Goal: Use online tool/utility: Utilize a website feature to perform a specific function

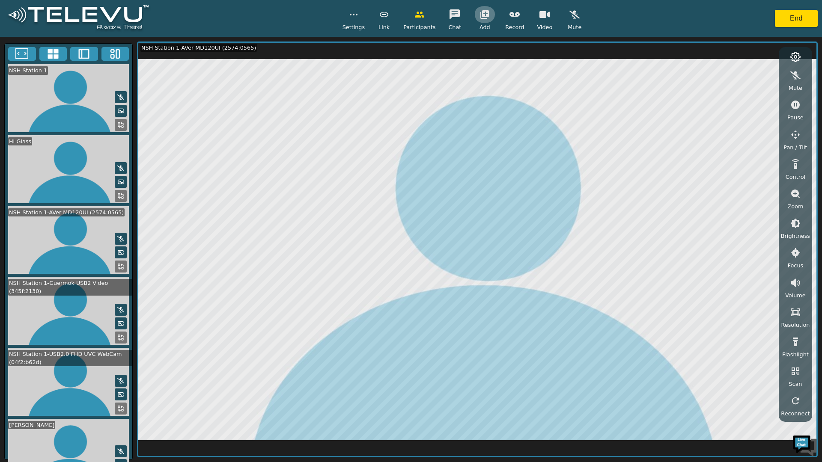
click at [481, 15] on icon "button" at bounding box center [484, 14] width 9 height 9
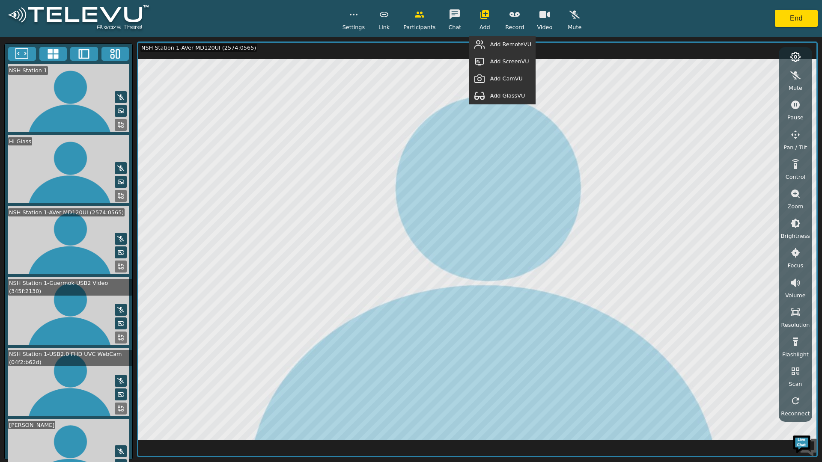
click at [504, 45] on span "Add RemoteVU" at bounding box center [510, 44] width 41 height 8
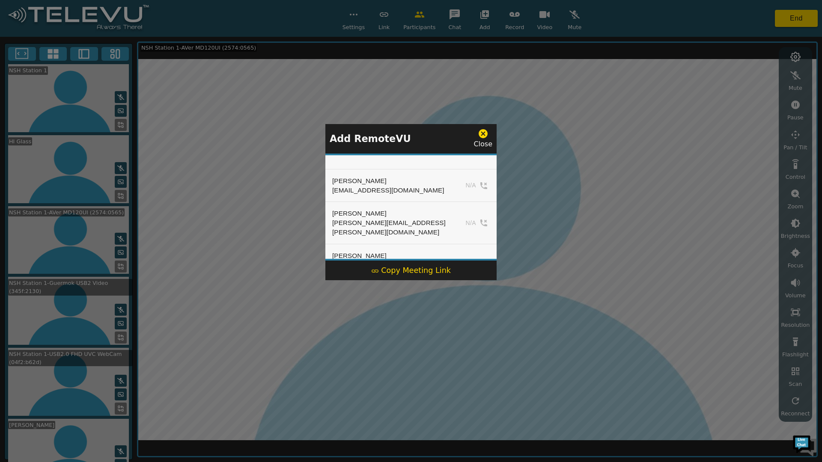
click at [484, 134] on icon at bounding box center [483, 133] width 11 height 11
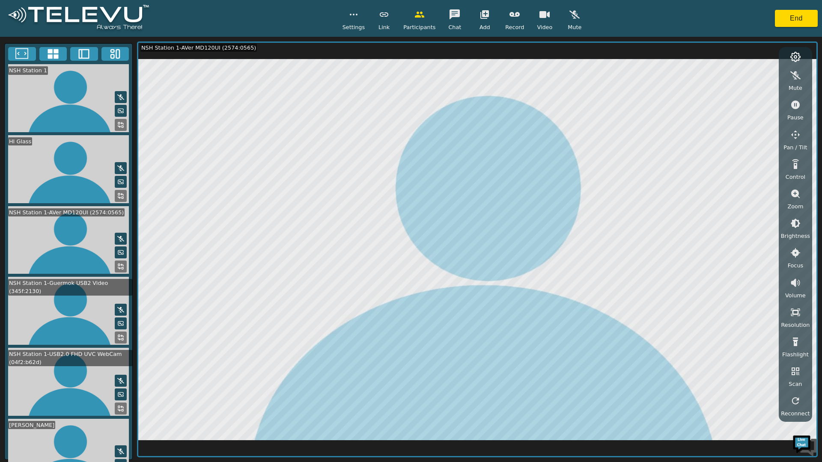
click at [117, 334] on icon at bounding box center [120, 337] width 7 height 7
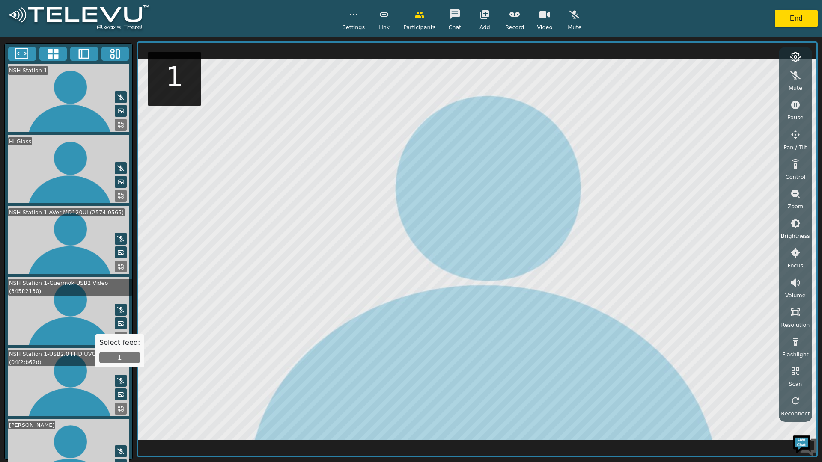
click at [119, 357] on button "1" at bounding box center [119, 357] width 41 height 11
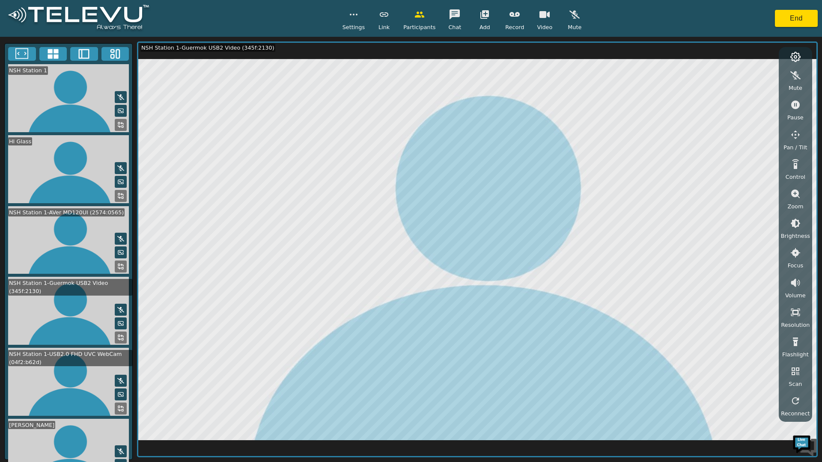
click at [117, 263] on icon at bounding box center [120, 266] width 7 height 7
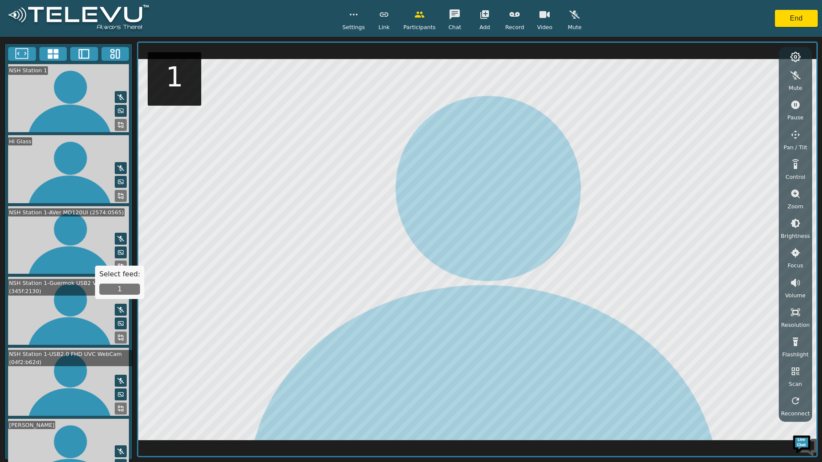
drag, startPoint x: 125, startPoint y: 286, endPoint x: 134, endPoint y: 283, distance: 9.5
click at [125, 287] on button "1" at bounding box center [119, 289] width 41 height 11
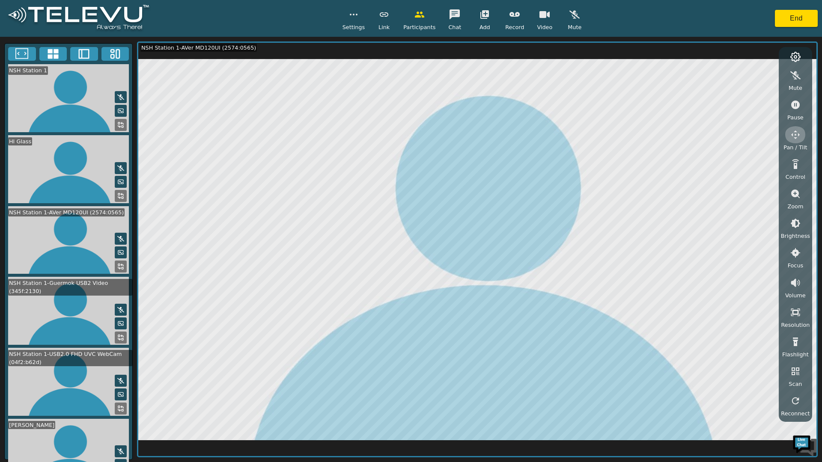
click at [799, 134] on icon "button" at bounding box center [795, 135] width 10 height 10
click at [771, 77] on icon "button" at bounding box center [767, 77] width 9 height 9
click at [750, 58] on icon "button" at bounding box center [746, 60] width 9 height 9
click at [480, 13] on icon "button" at bounding box center [484, 14] width 9 height 9
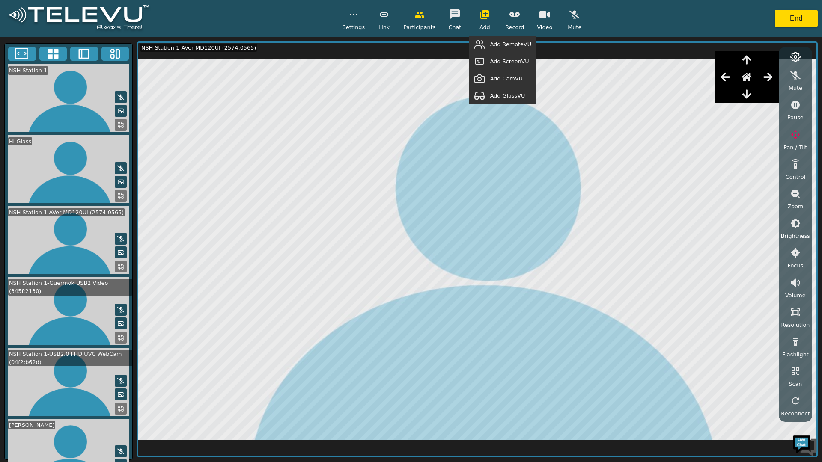
click at [508, 44] on span "Add RemoteVU" at bounding box center [510, 44] width 41 height 8
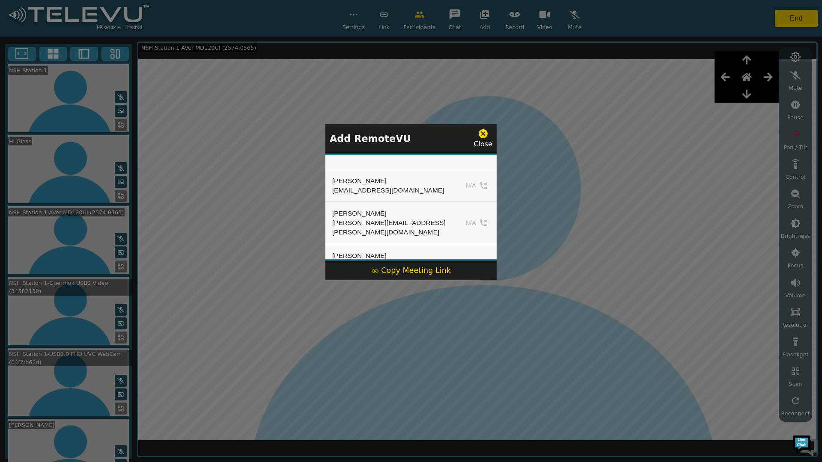
click at [482, 132] on icon at bounding box center [483, 133] width 11 height 11
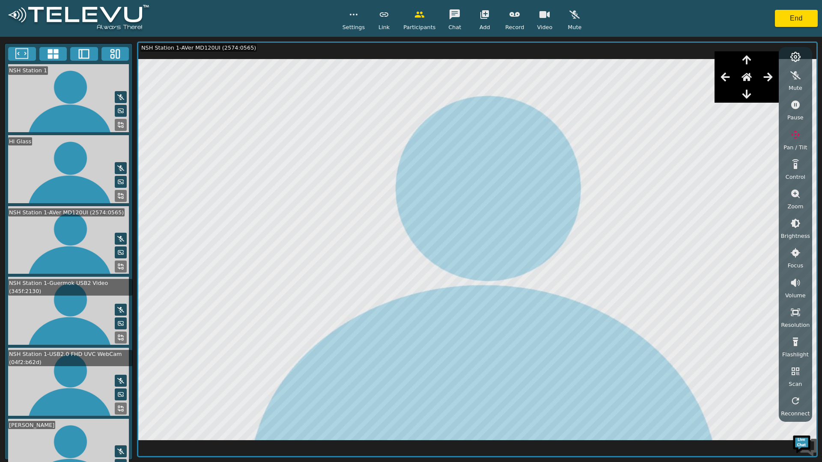
click at [117, 334] on icon at bounding box center [120, 337] width 7 height 7
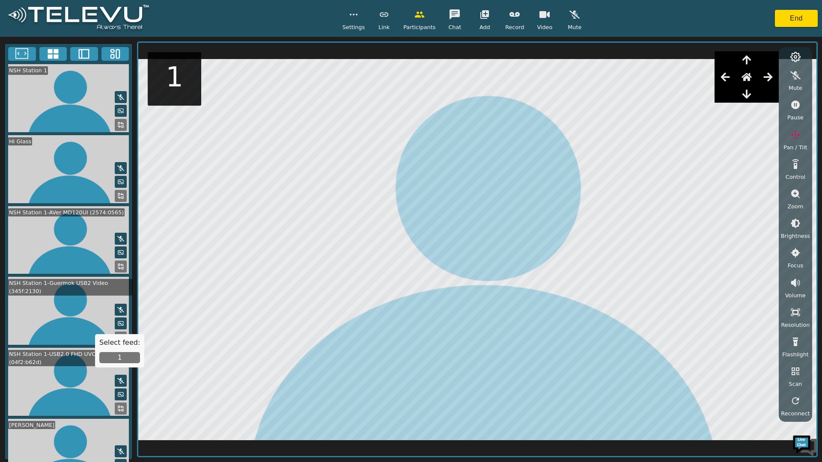
click at [113, 356] on button "1" at bounding box center [119, 357] width 41 height 11
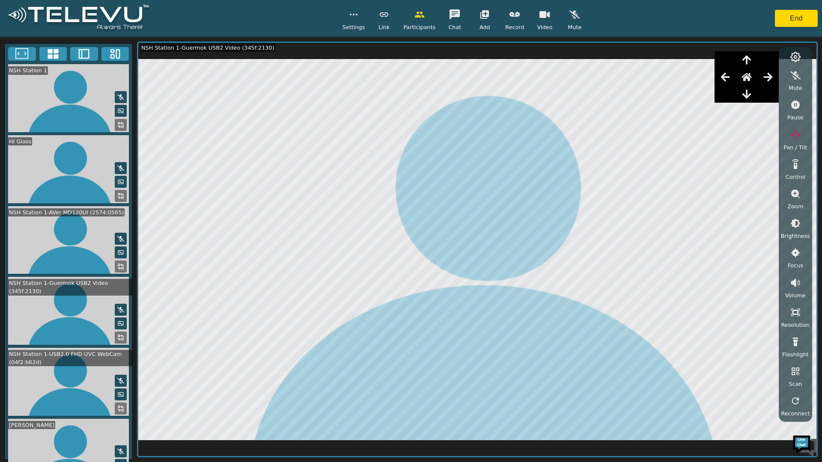
click at [484, 12] on icon "button" at bounding box center [484, 14] width 9 height 9
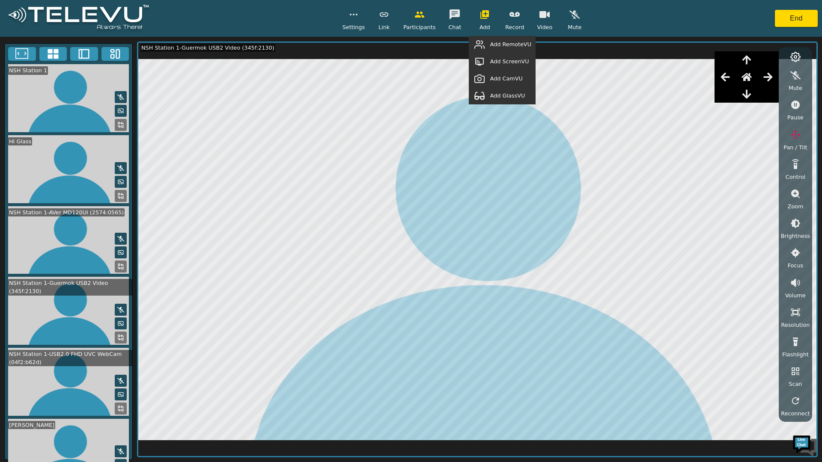
click at [508, 46] on span "Add RemoteVU" at bounding box center [510, 44] width 41 height 8
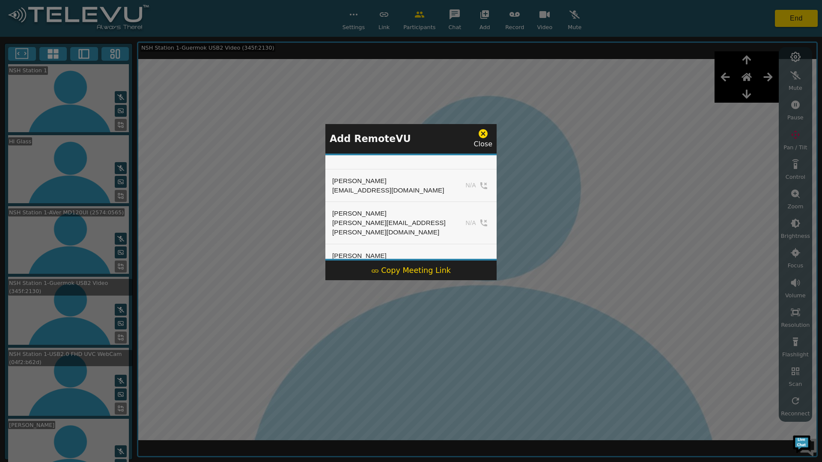
click at [481, 12] on div at bounding box center [411, 231] width 822 height 462
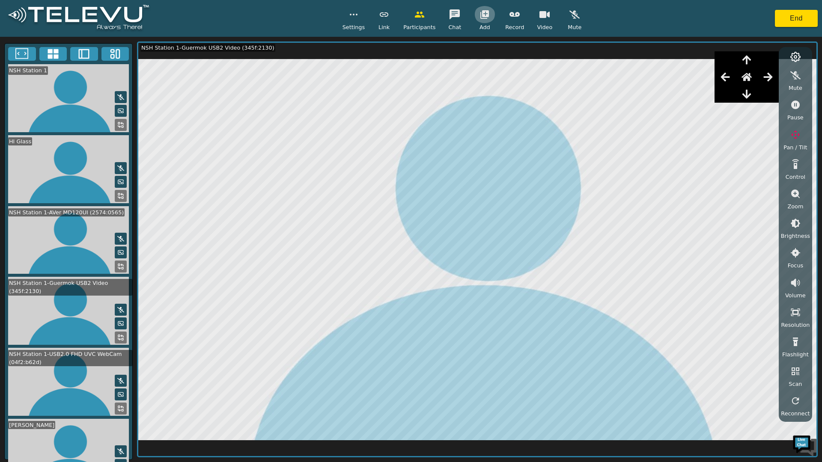
click at [481, 18] on icon "button" at bounding box center [484, 14] width 10 height 10
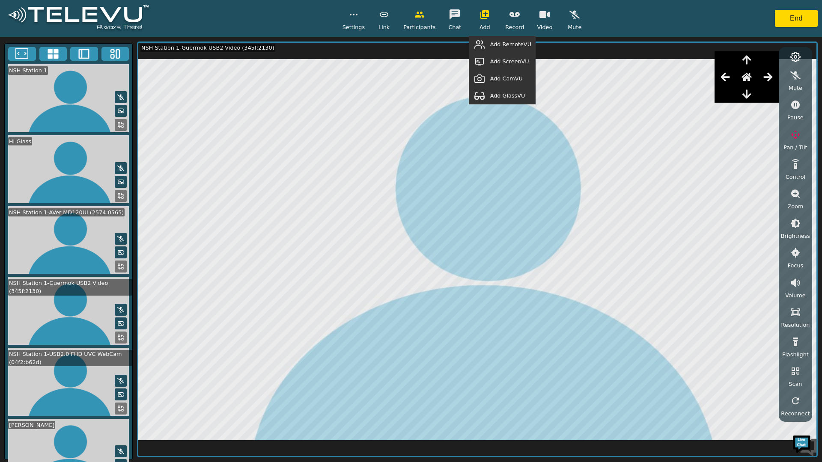
click at [507, 45] on span "Add RemoteVU" at bounding box center [510, 44] width 41 height 8
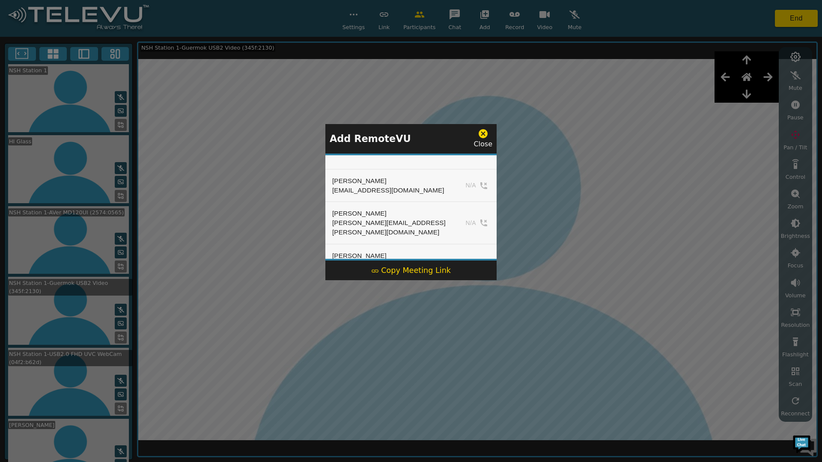
click at [483, 133] on icon at bounding box center [483, 133] width 11 height 11
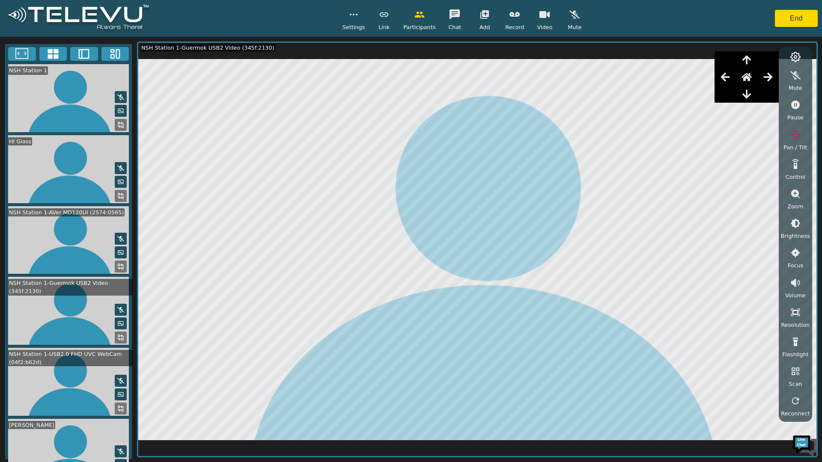
click at [483, 13] on icon "button" at bounding box center [484, 14] width 10 height 10
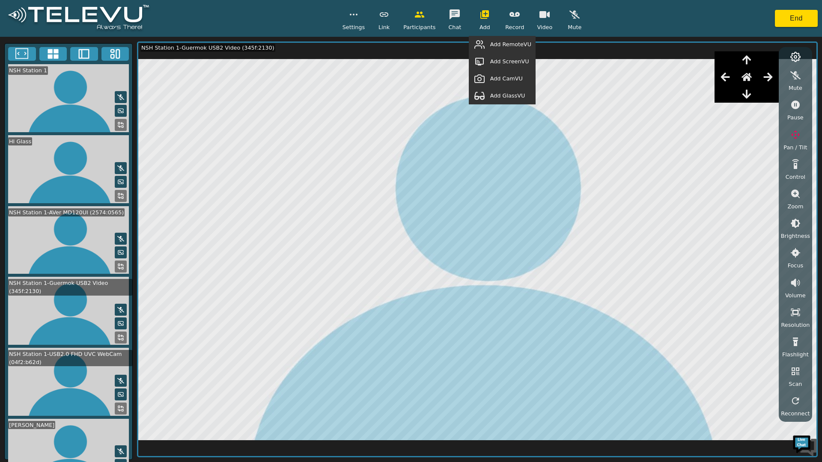
click at [496, 45] on span "Add RemoteVU" at bounding box center [510, 44] width 41 height 8
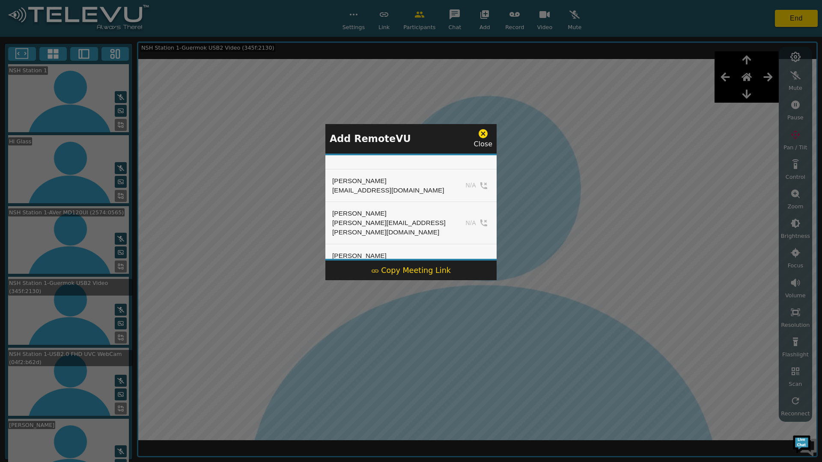
click at [483, 131] on icon at bounding box center [482, 133] width 9 height 9
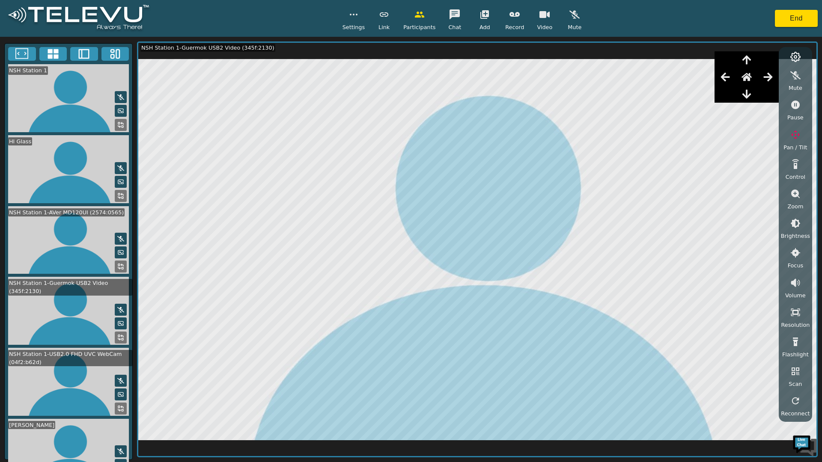
click at [483, 12] on icon "button" at bounding box center [484, 14] width 10 height 10
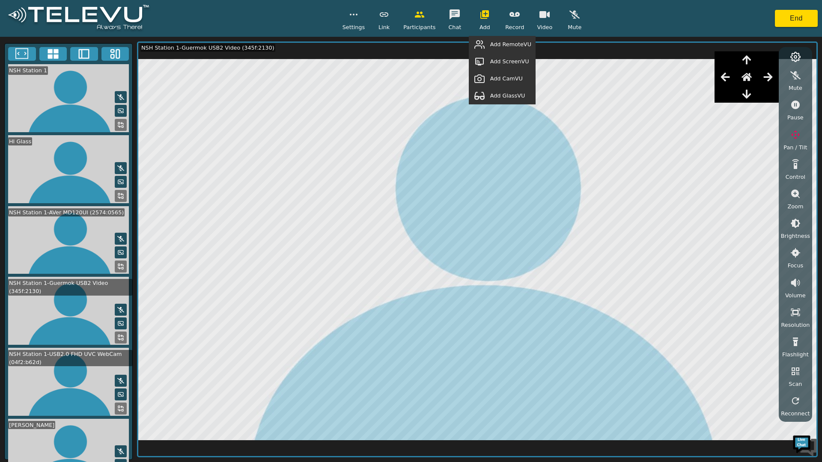
click at [505, 44] on span "Add RemoteVU" at bounding box center [510, 44] width 41 height 8
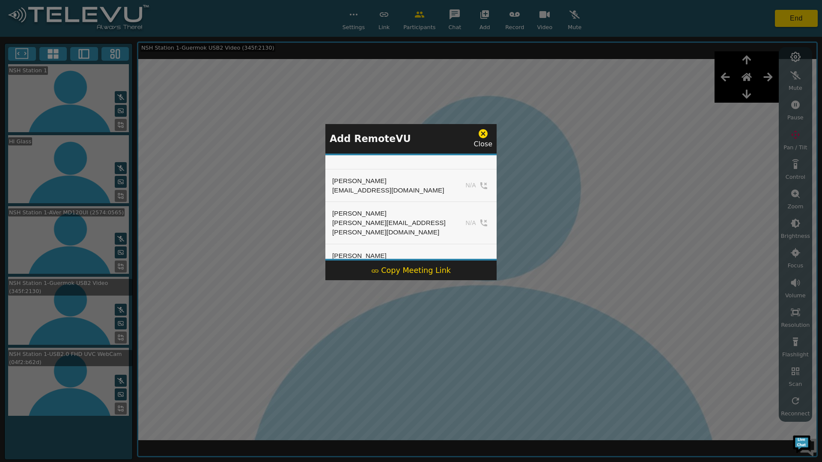
click at [481, 131] on icon at bounding box center [482, 133] width 9 height 9
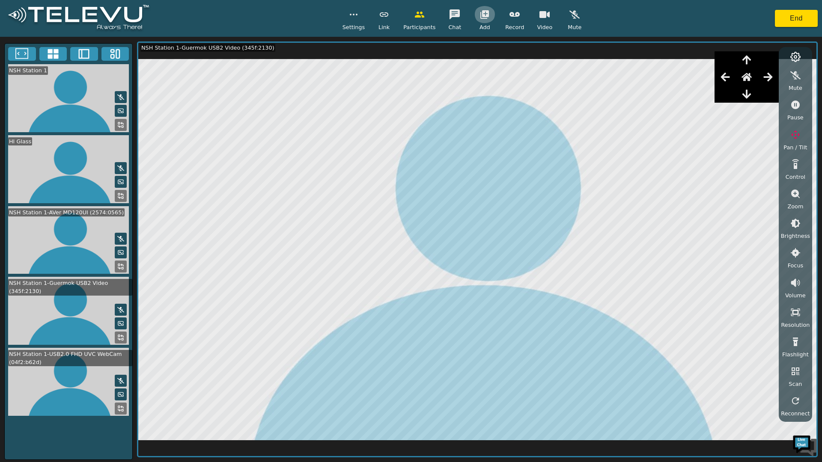
click at [482, 12] on icon "button" at bounding box center [484, 14] width 9 height 9
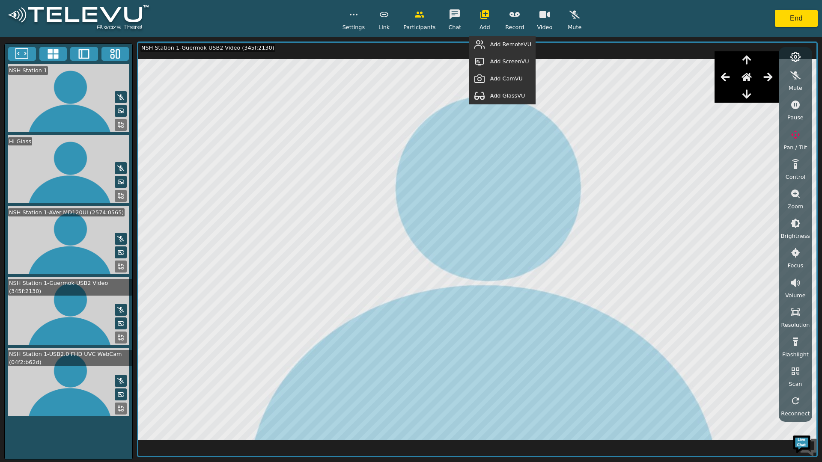
click at [508, 43] on span "Add RemoteVU" at bounding box center [510, 44] width 41 height 8
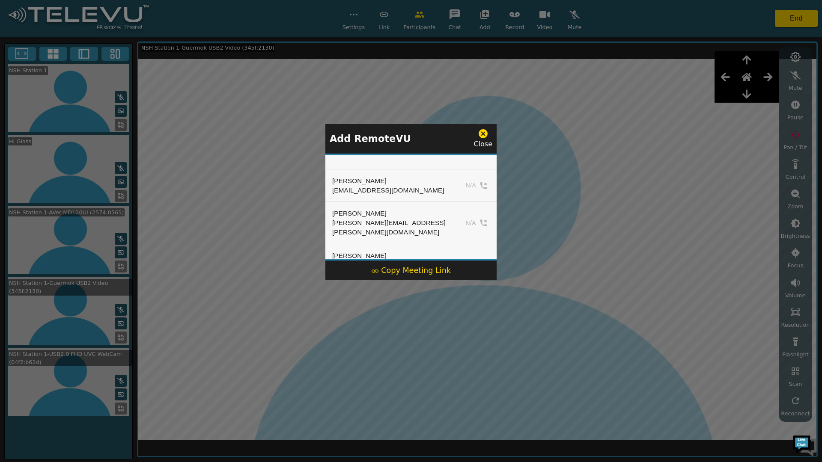
click at [484, 134] on icon at bounding box center [483, 133] width 11 height 11
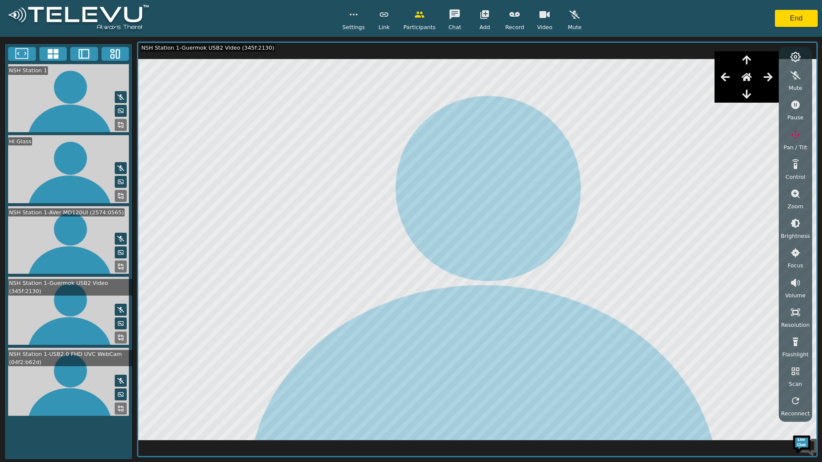
click at [481, 12] on icon "button" at bounding box center [484, 14] width 9 height 9
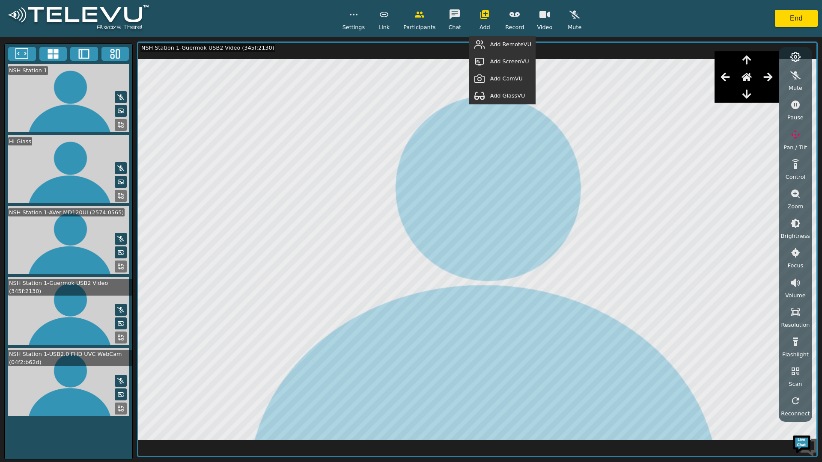
click at [508, 44] on span "Add RemoteVU" at bounding box center [510, 44] width 41 height 8
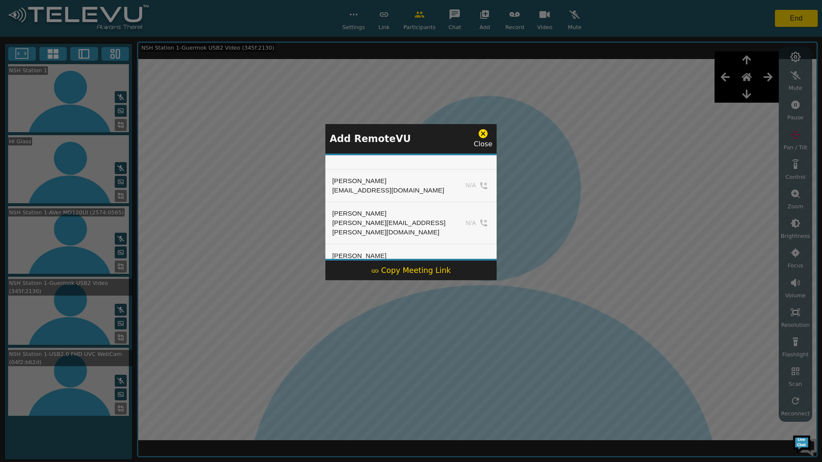
click at [483, 138] on icon at bounding box center [482, 133] width 9 height 9
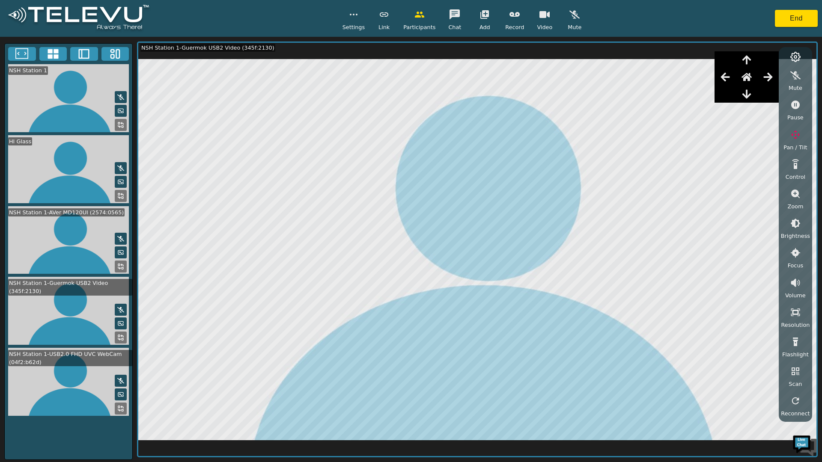
click at [122, 263] on icon at bounding box center [120, 266] width 7 height 7
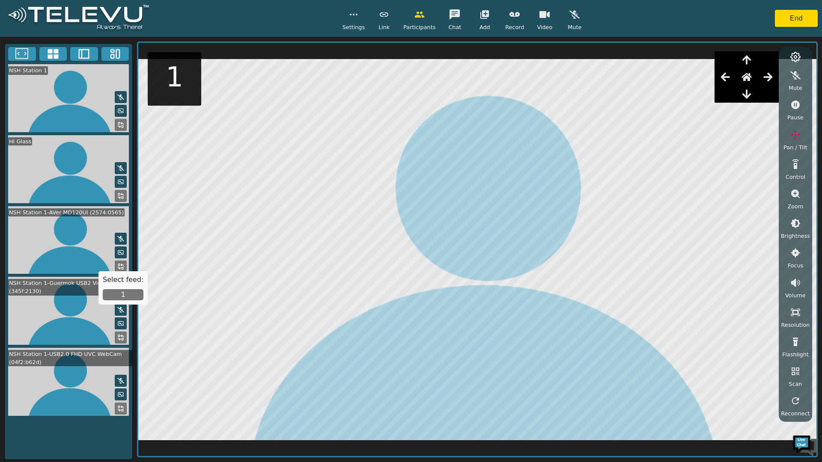
click at [131, 297] on button "1" at bounding box center [123, 294] width 41 height 11
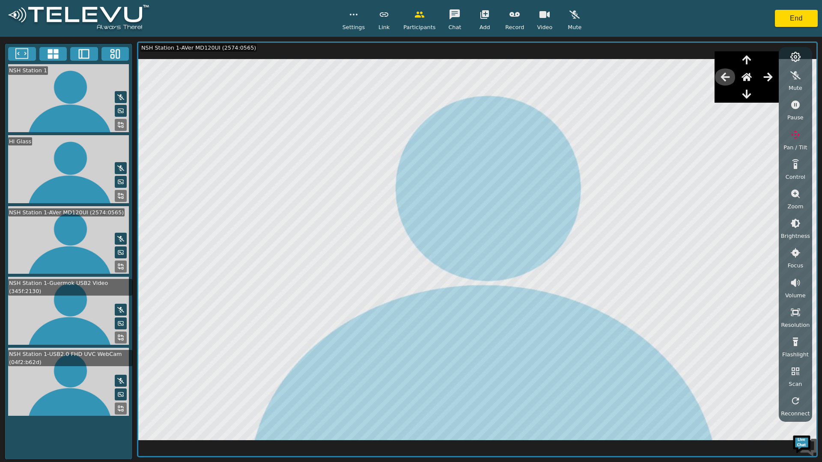
click at [730, 73] on icon "button" at bounding box center [725, 77] width 10 height 10
click at [773, 73] on icon "button" at bounding box center [768, 77] width 10 height 10
click at [751, 95] on icon "button" at bounding box center [746, 94] width 9 height 9
click at [749, 57] on icon "button" at bounding box center [746, 60] width 9 height 9
click at [115, 336] on div at bounding box center [69, 312] width 128 height 71
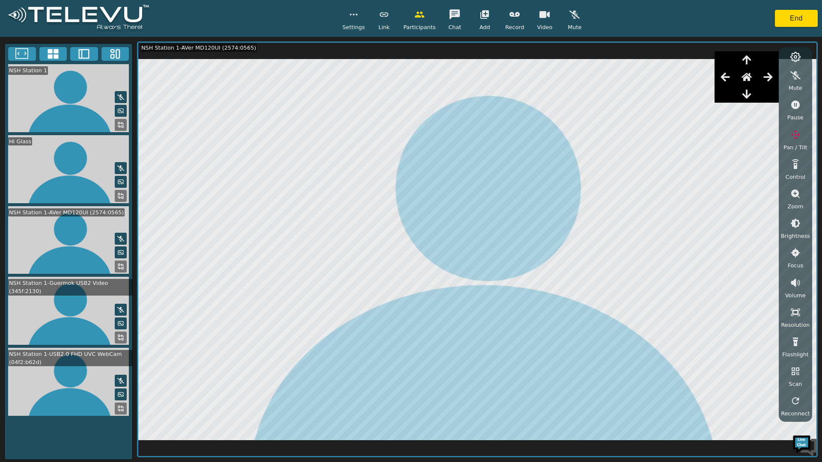
click at [118, 335] on rect at bounding box center [119, 336] width 2 height 2
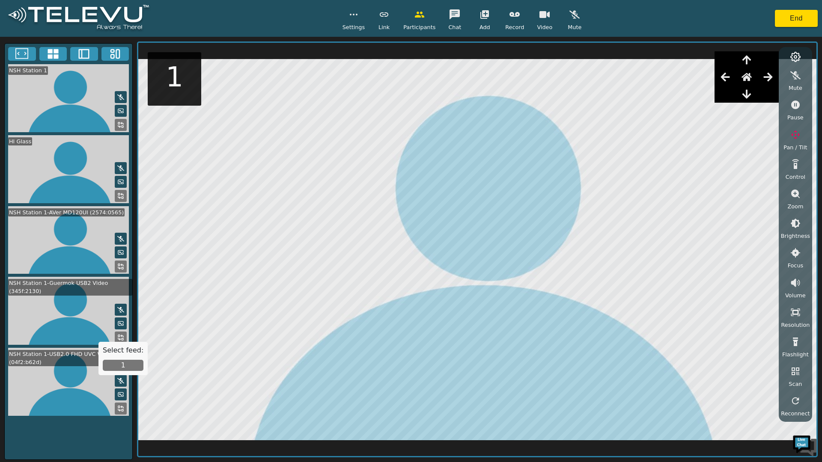
click at [134, 368] on button "1" at bounding box center [123, 365] width 41 height 11
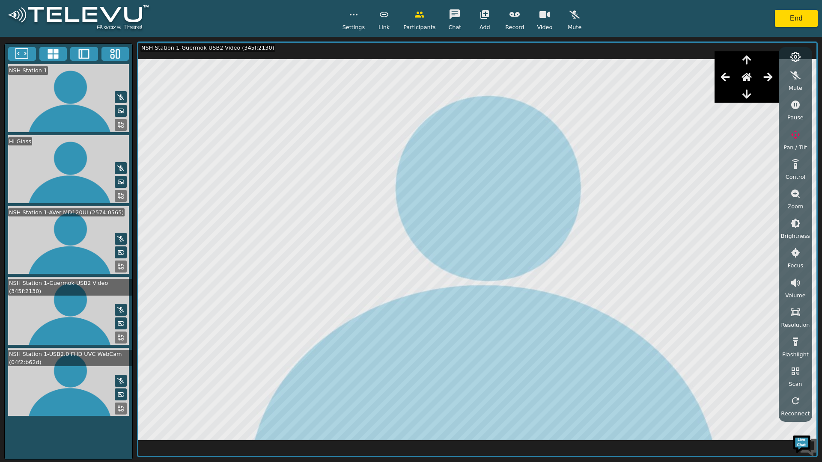
click at [480, 18] on icon "button" at bounding box center [484, 14] width 10 height 10
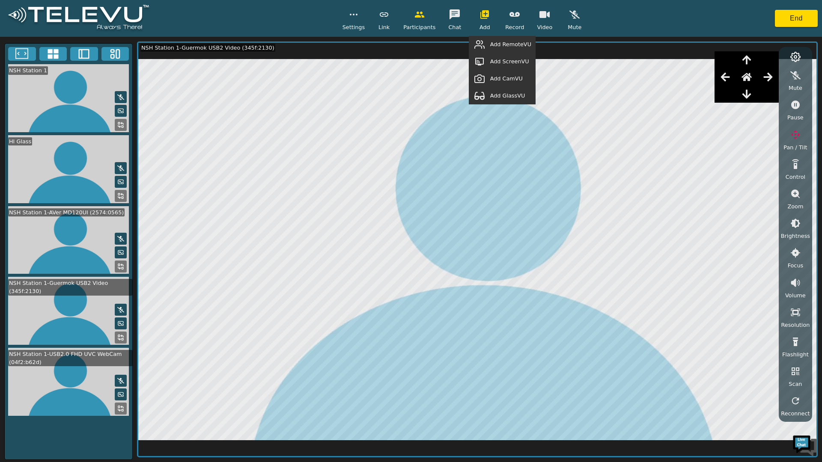
click at [493, 45] on span "Add RemoteVU" at bounding box center [510, 44] width 41 height 8
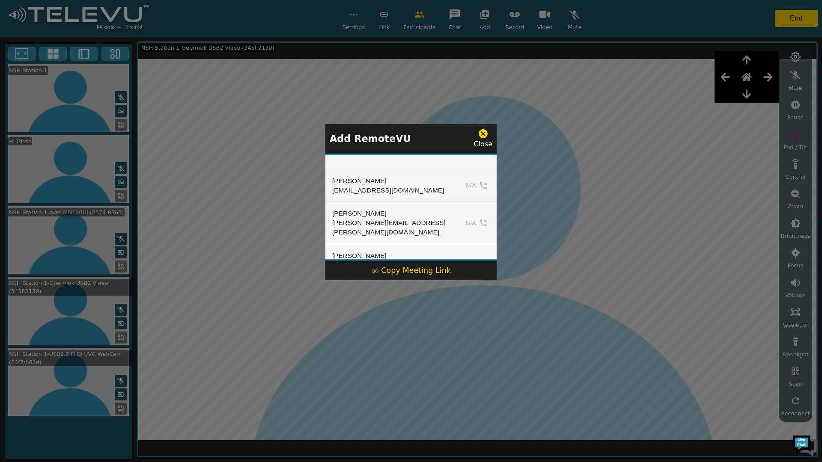
click at [478, 134] on div "Close" at bounding box center [482, 138] width 19 height 21
click at [484, 134] on icon at bounding box center [483, 133] width 11 height 11
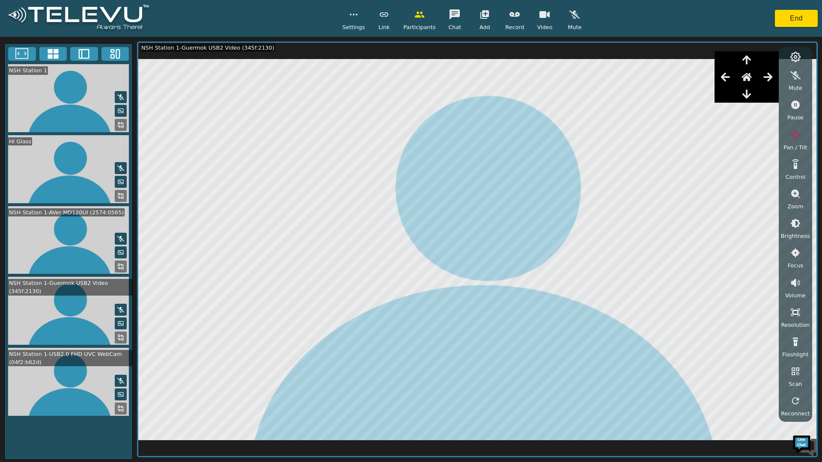
click at [483, 16] on icon "button" at bounding box center [484, 14] width 9 height 9
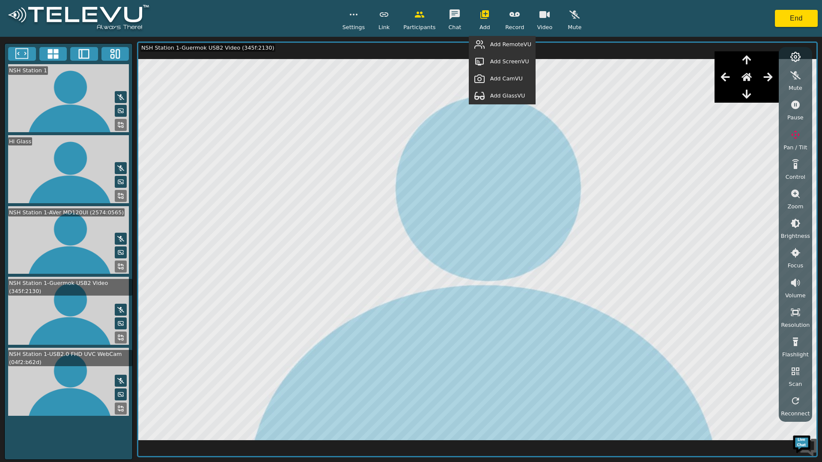
click at [494, 39] on div "Add RemoteVU" at bounding box center [502, 44] width 67 height 17
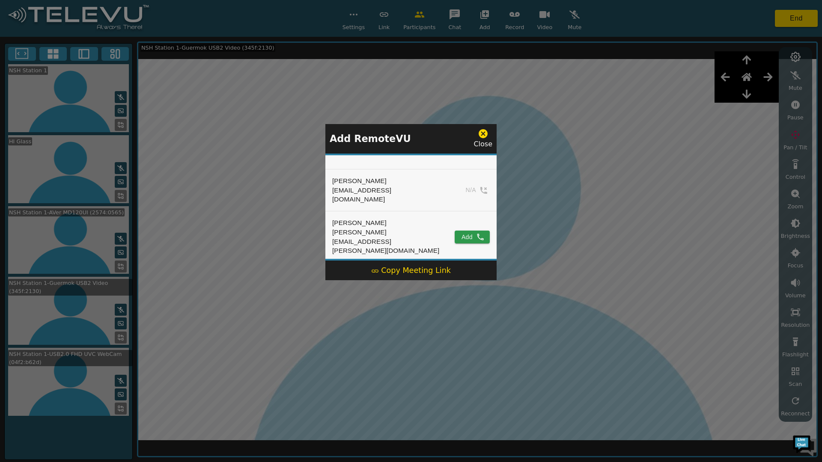
click at [483, 136] on icon at bounding box center [482, 133] width 9 height 9
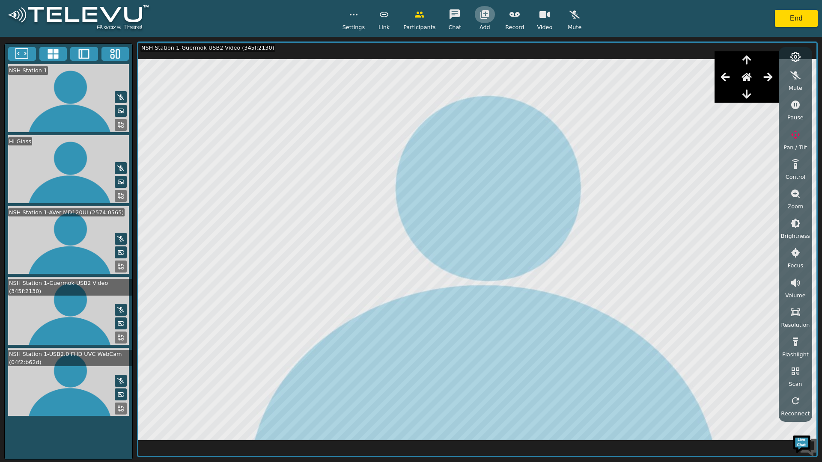
click at [480, 11] on icon "button" at bounding box center [484, 14] width 9 height 9
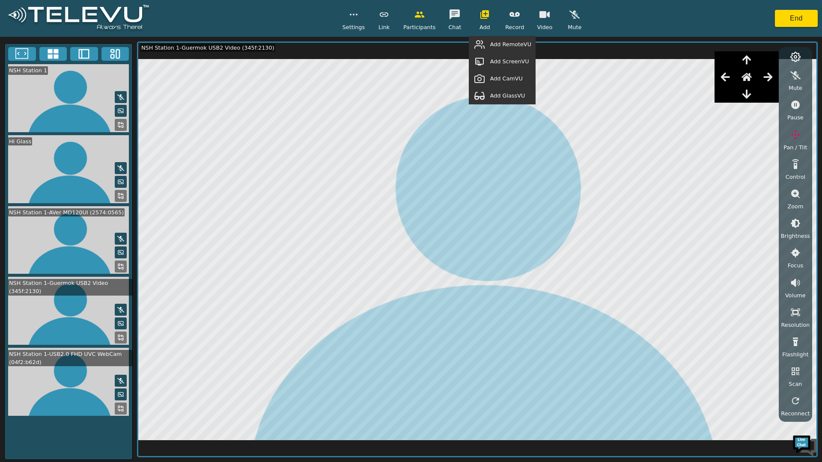
click at [506, 43] on span "Add RemoteVU" at bounding box center [510, 44] width 41 height 8
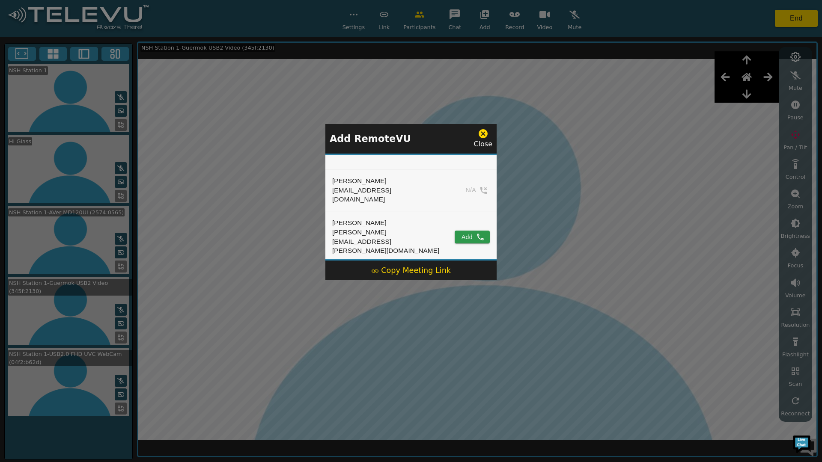
click at [485, 137] on icon at bounding box center [482, 133] width 9 height 9
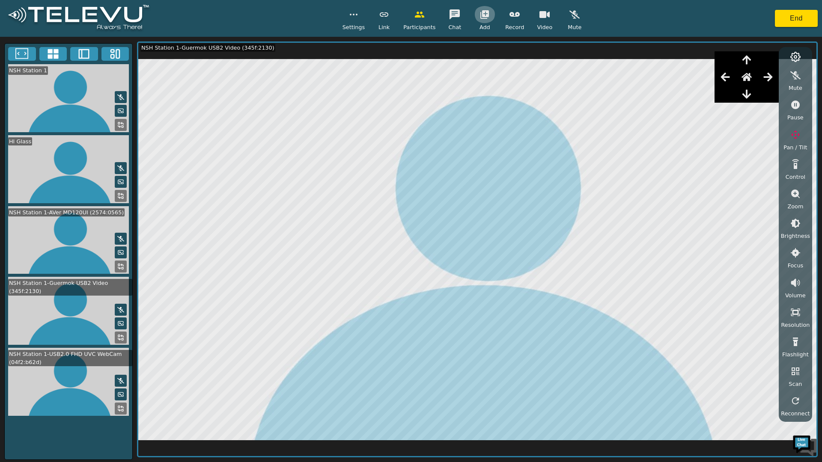
click at [482, 12] on icon "button" at bounding box center [484, 14] width 9 height 9
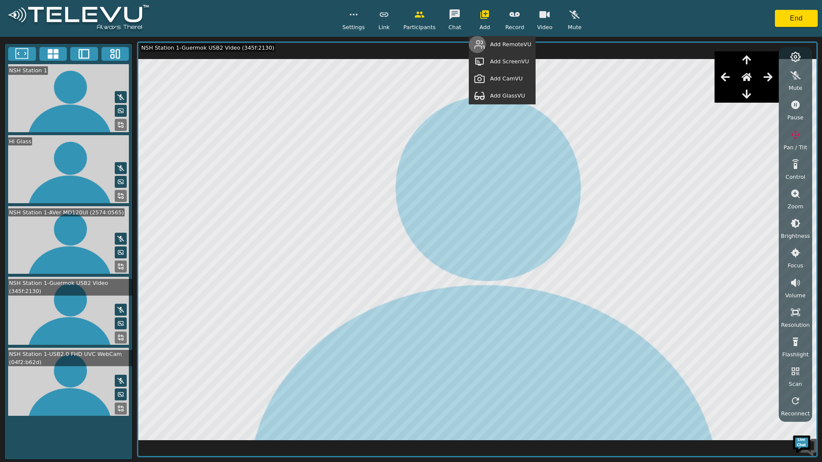
click at [490, 39] on button "button" at bounding box center [479, 44] width 21 height 17
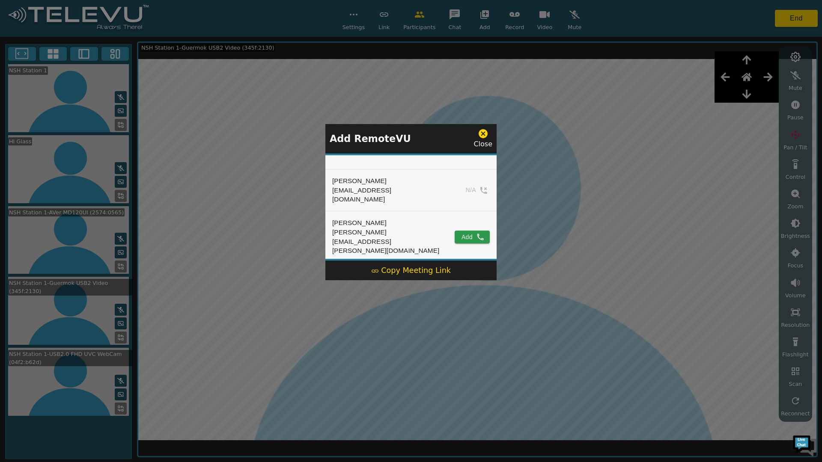
click at [481, 137] on icon at bounding box center [482, 133] width 9 height 9
